Goal: Task Accomplishment & Management: Use online tool/utility

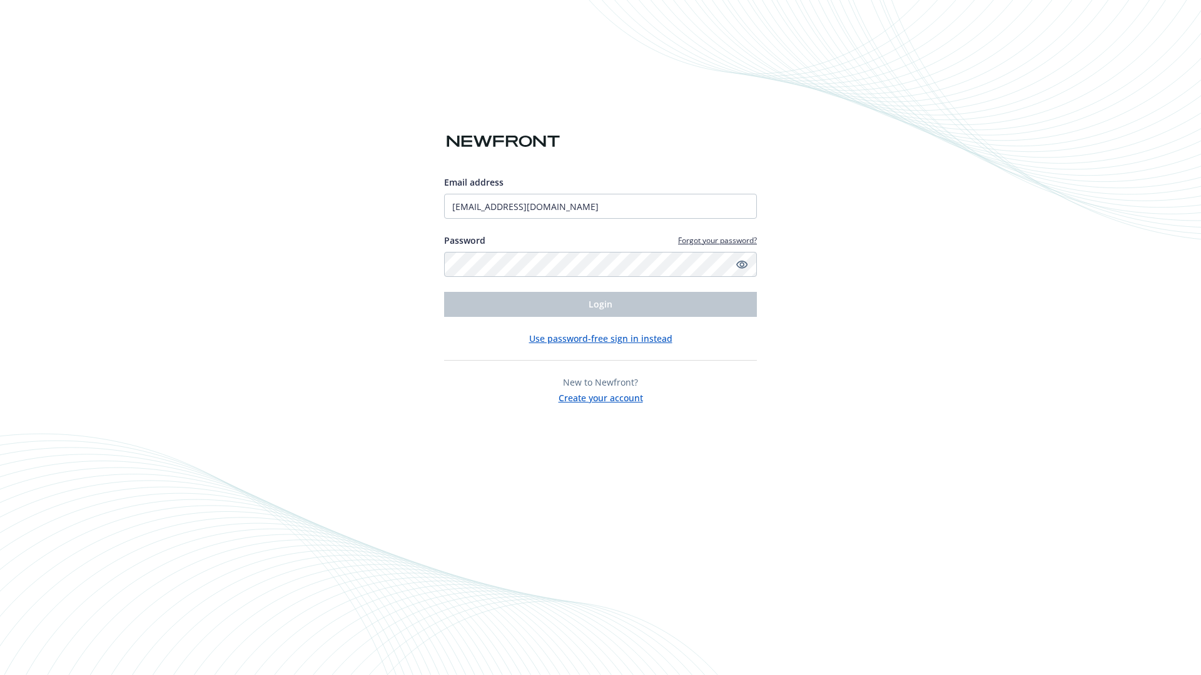
type input "[EMAIL_ADDRESS][DOMAIN_NAME]"
click at [600, 305] on span "Login" at bounding box center [600, 304] width 24 height 12
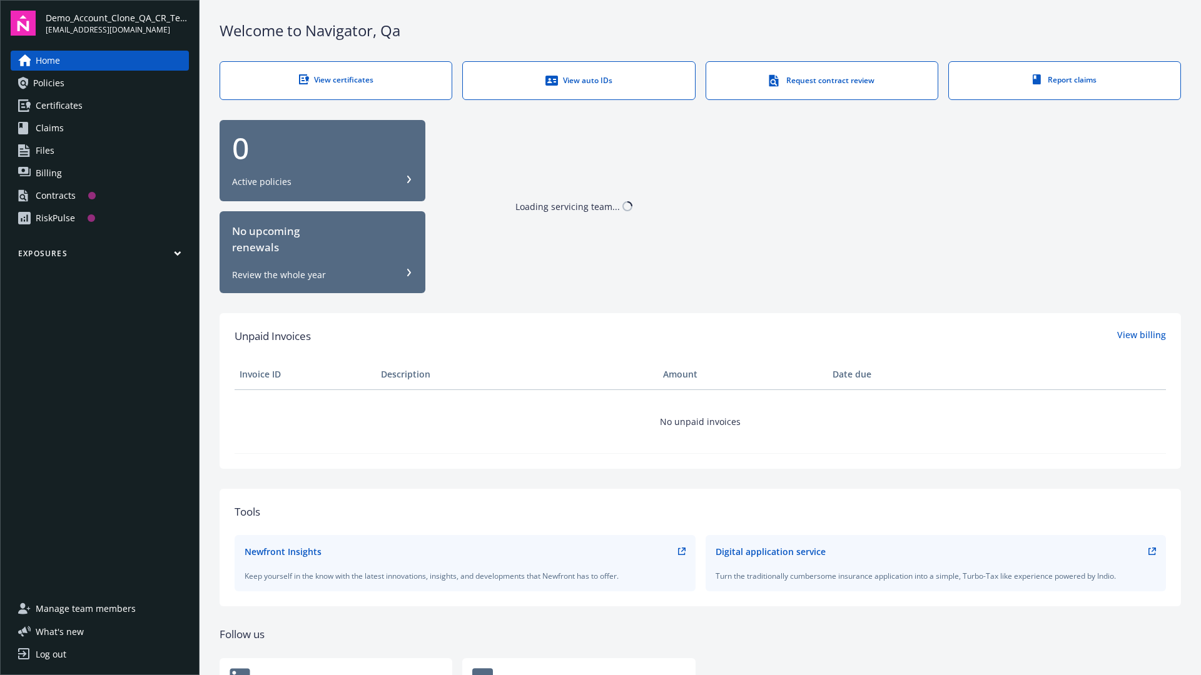
click at [117, 23] on span "Demo_Account_Clone_QA_CR_Tests_Prospect" at bounding box center [117, 17] width 143 height 13
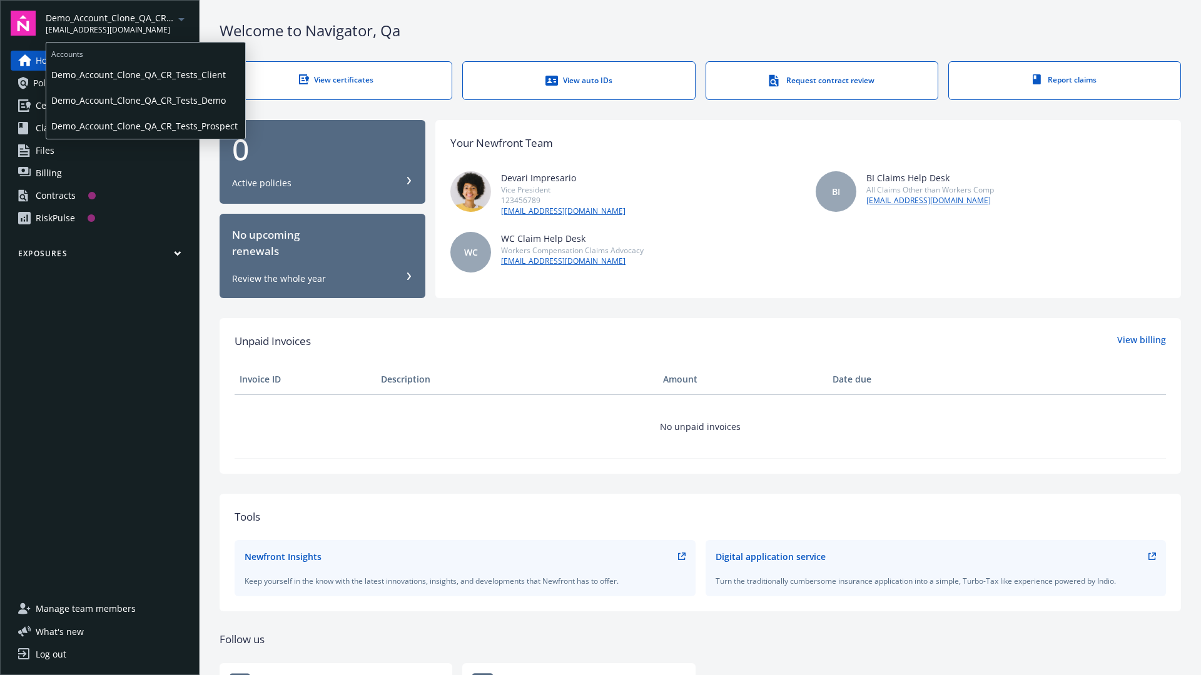
click at [144, 74] on span "Demo_Account_Clone_QA_CR_Tests_Client" at bounding box center [145, 75] width 189 height 26
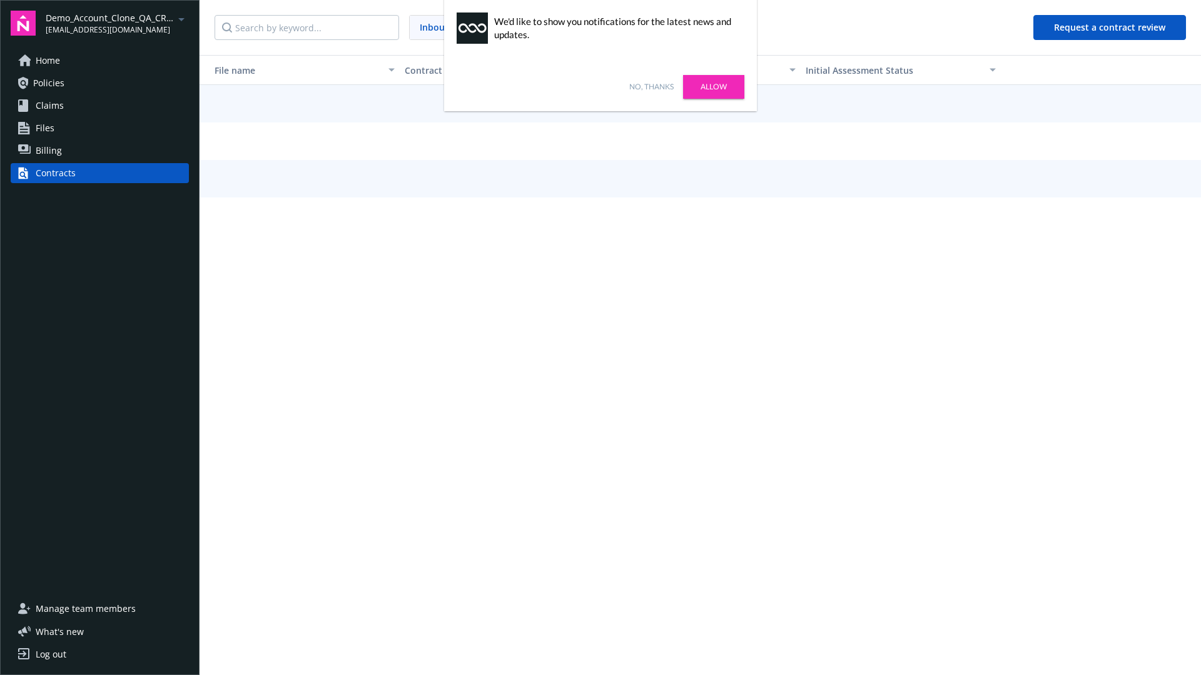
click at [651, 87] on link "No, thanks" at bounding box center [651, 86] width 44 height 11
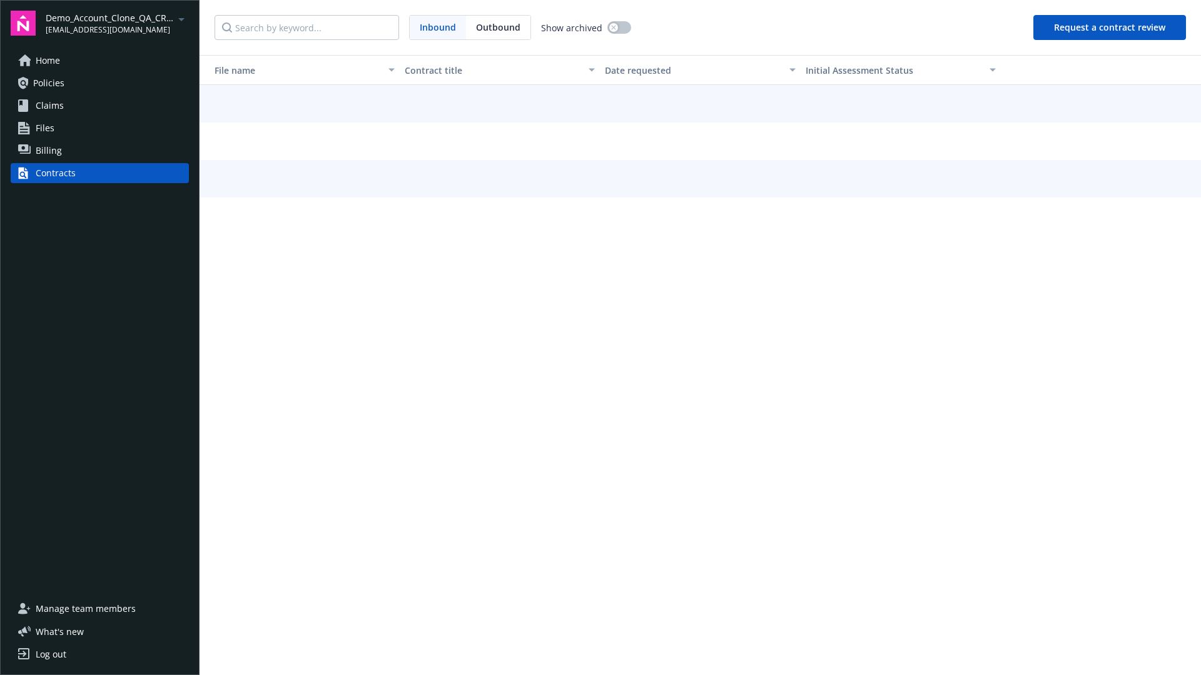
click at [1110, 28] on button "Request a contract review" at bounding box center [1109, 27] width 153 height 25
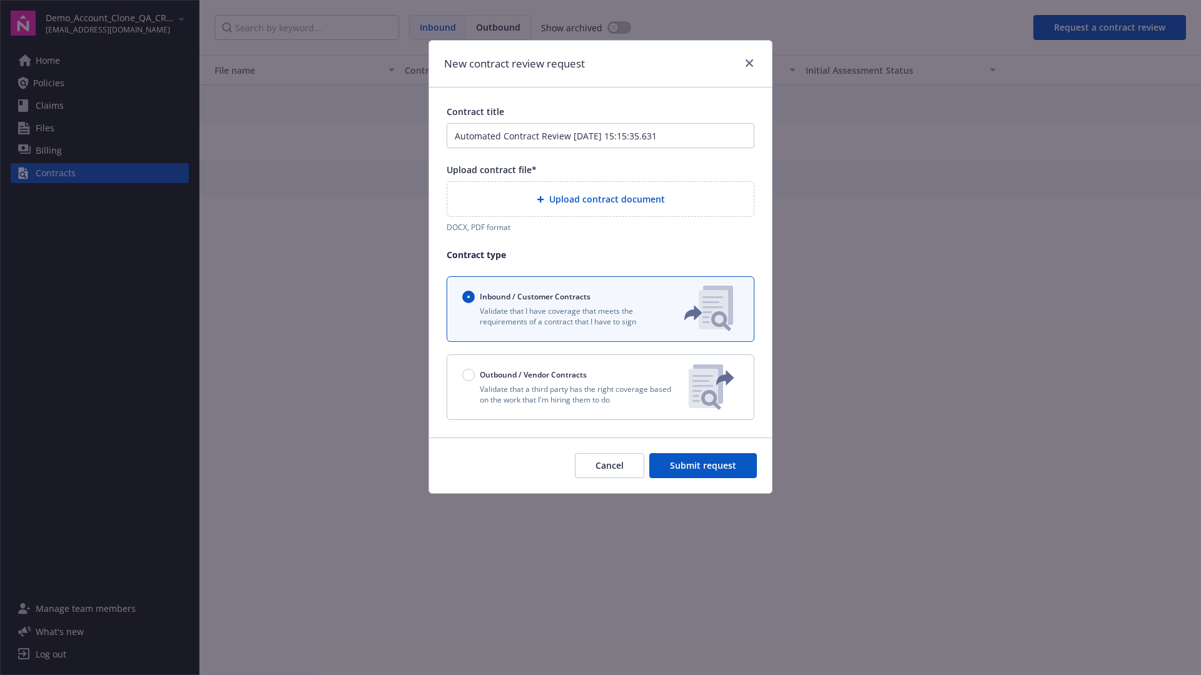
type input "Automated Contract Review 10-15-2025 15:15:35.631"
click at [600, 387] on p "Validate that a third party has the right coverage based on the work that I'm h…" at bounding box center [570, 394] width 216 height 21
radio input "false"
radio input "true"
click at [703, 471] on span "Submit request" at bounding box center [703, 466] width 66 height 12
